Goal: Navigation & Orientation: Find specific page/section

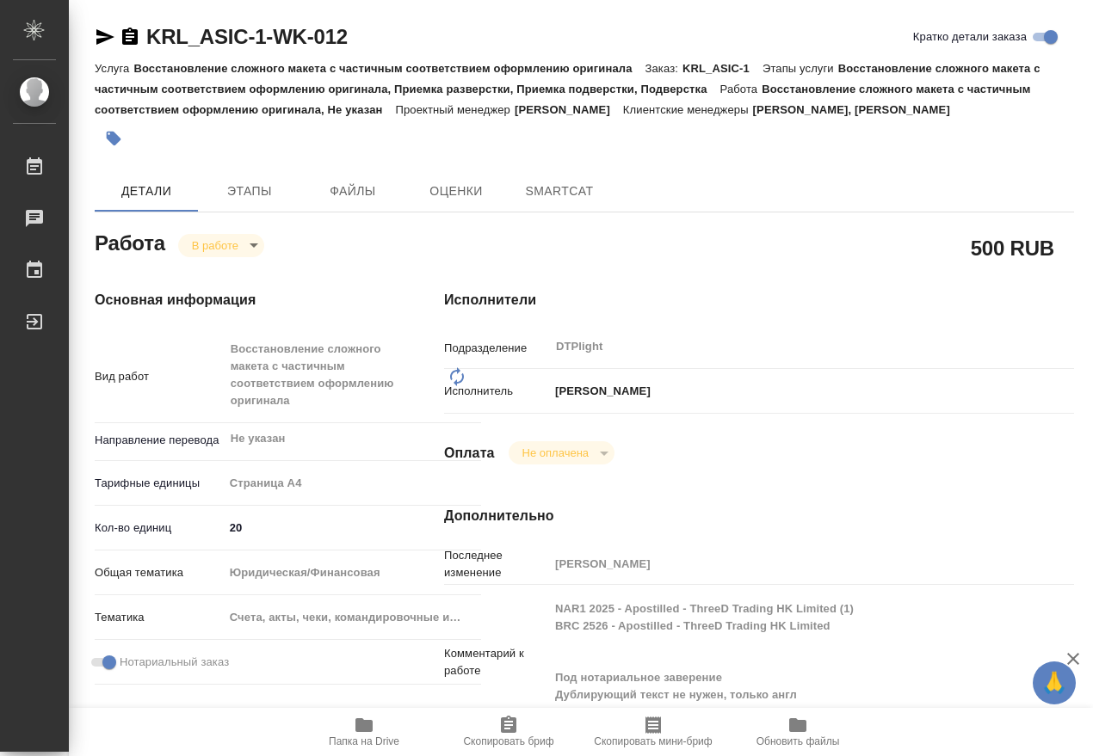
type textarea "x"
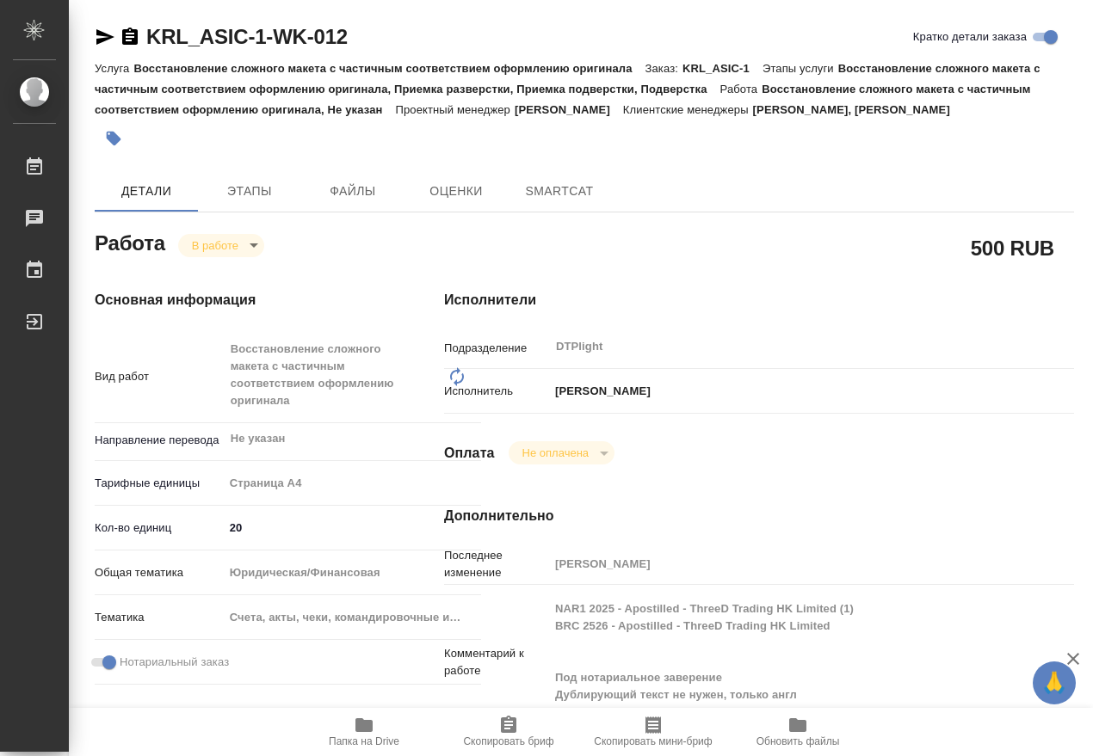
type textarea "x"
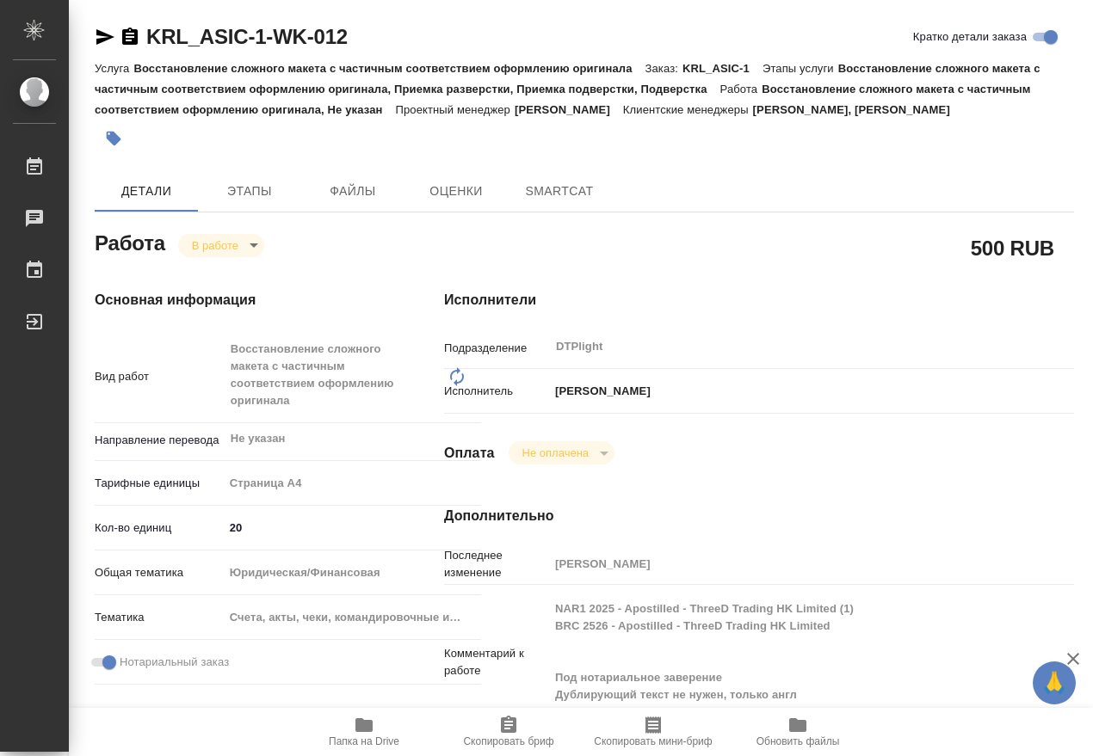
type textarea "x"
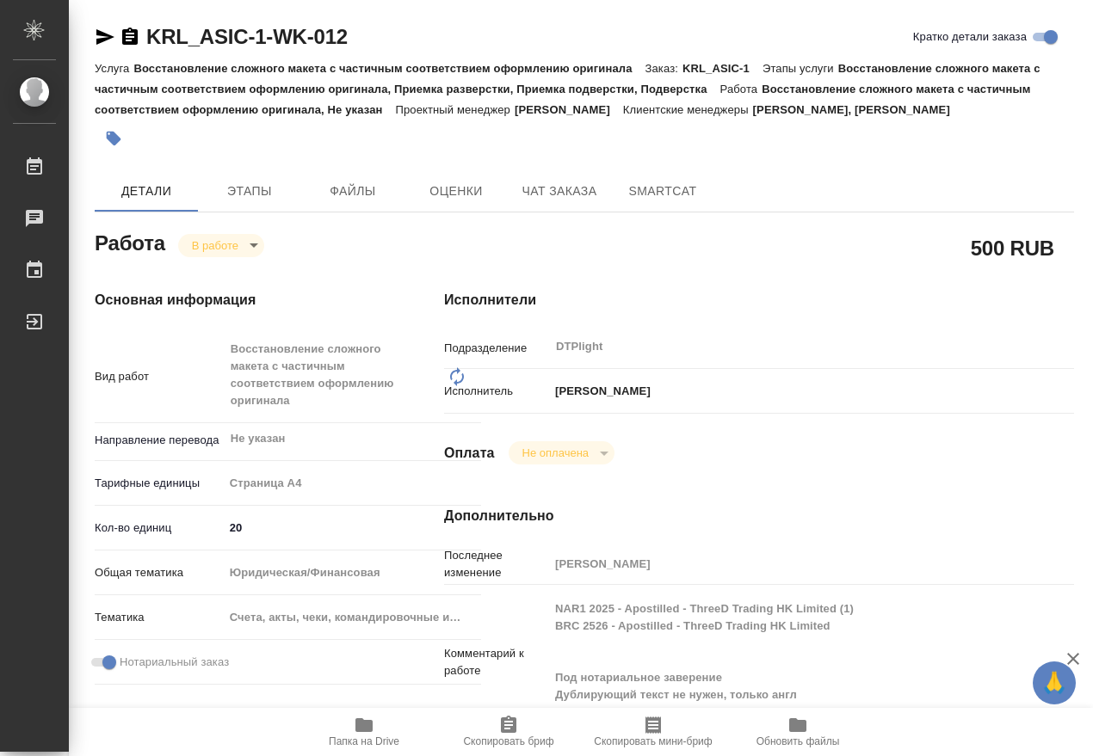
type textarea "x"
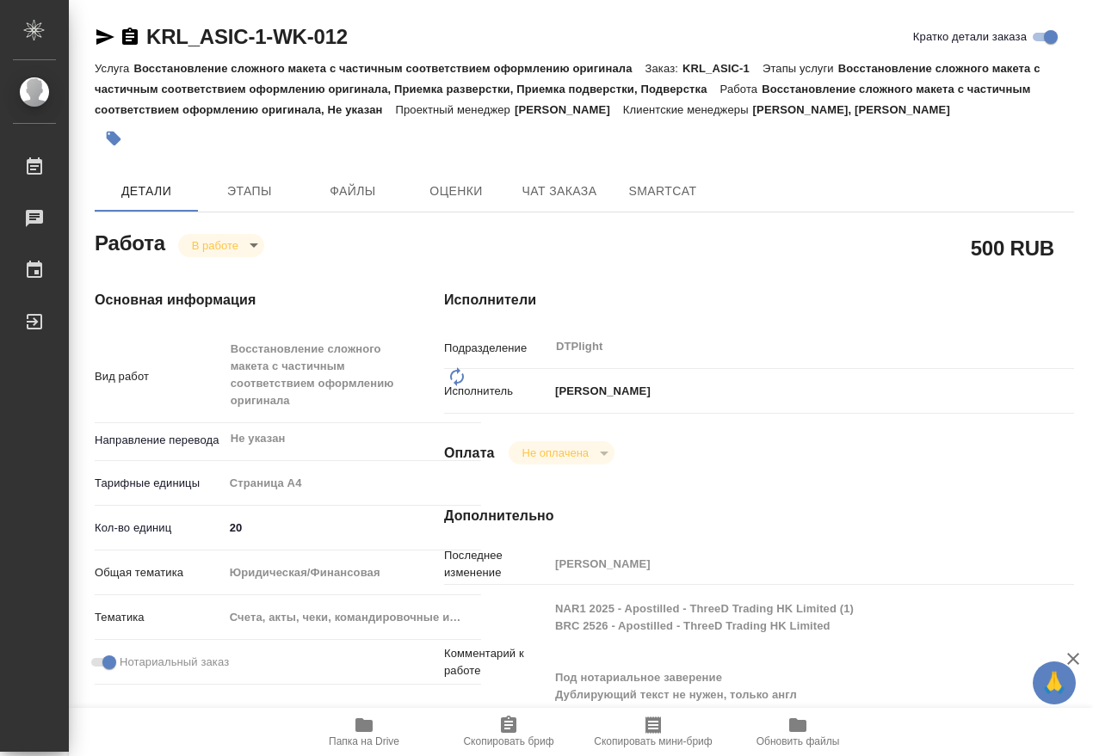
type textarea "x"
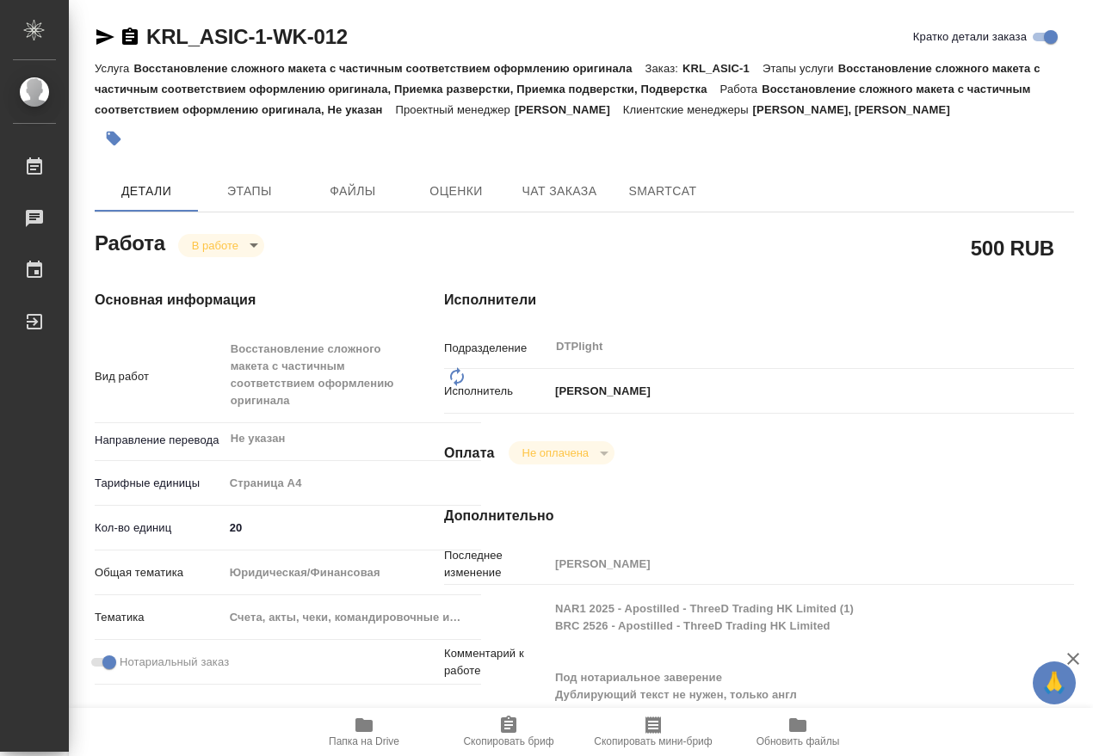
type textarea "x"
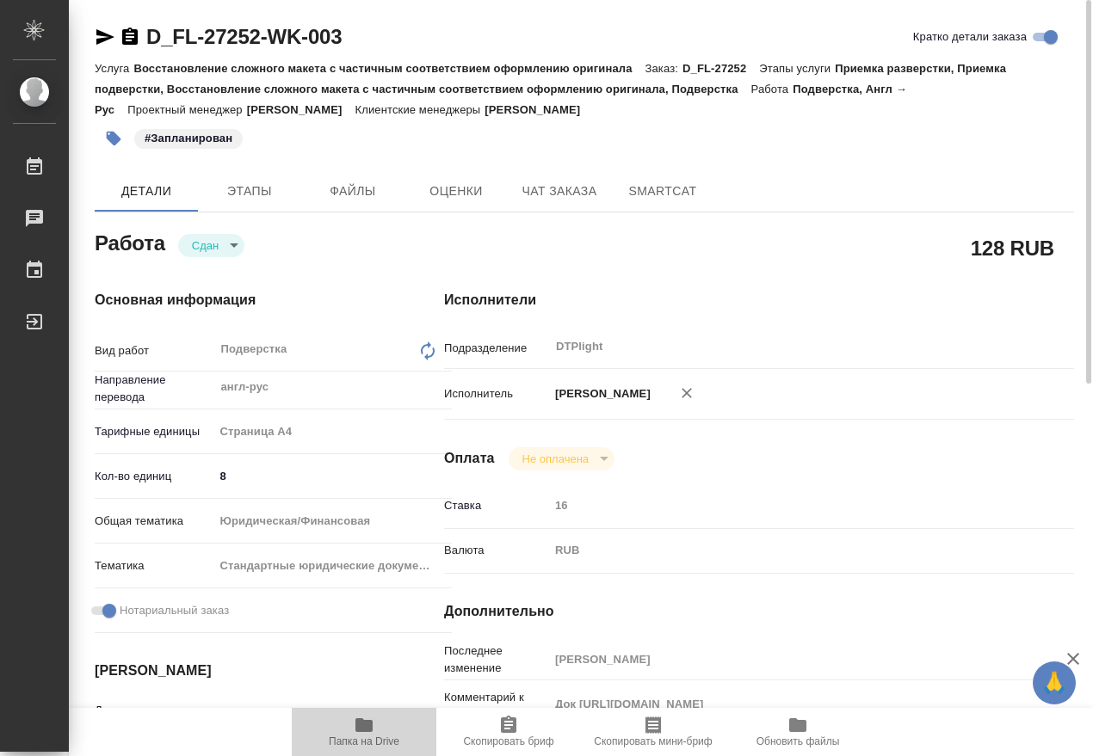
click at [397, 729] on span "Папка на Drive" at bounding box center [364, 731] width 124 height 33
